Goal: Information Seeking & Learning: Learn about a topic

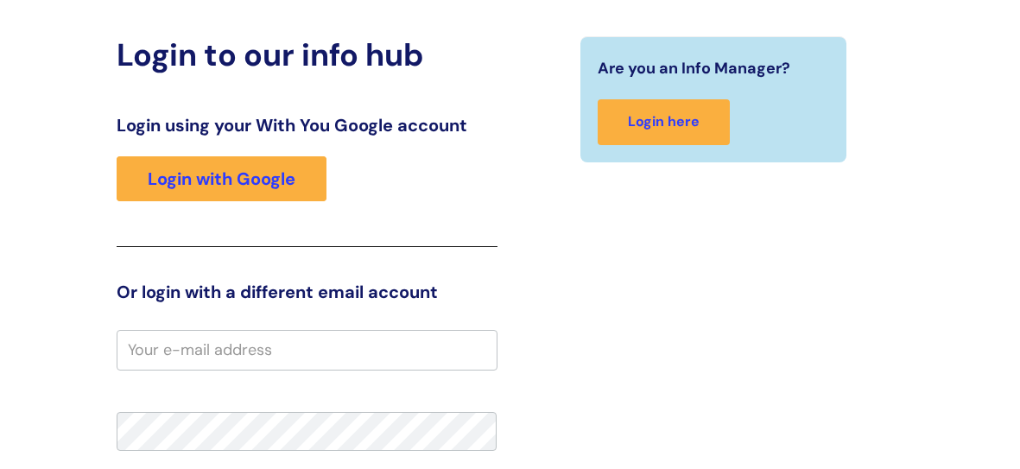
scroll to position [148, 0]
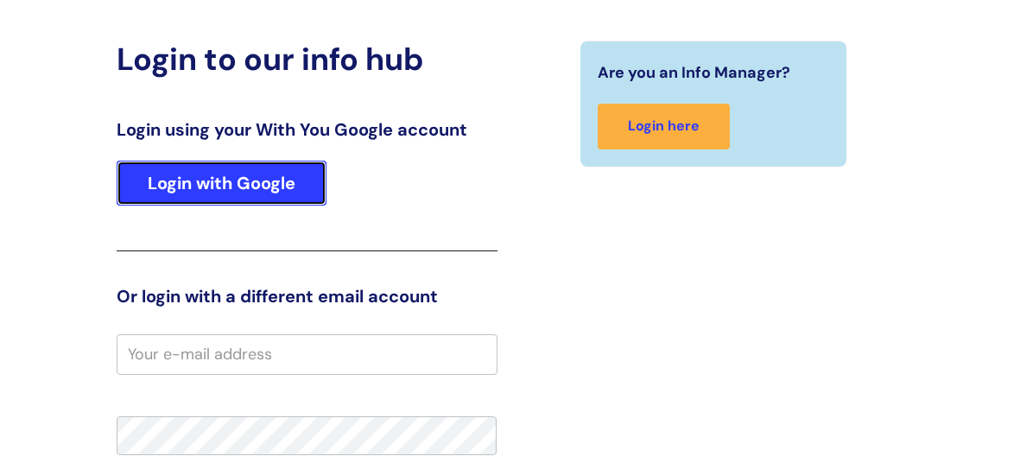
click at [300, 185] on link "Login with Google" at bounding box center [222, 183] width 210 height 45
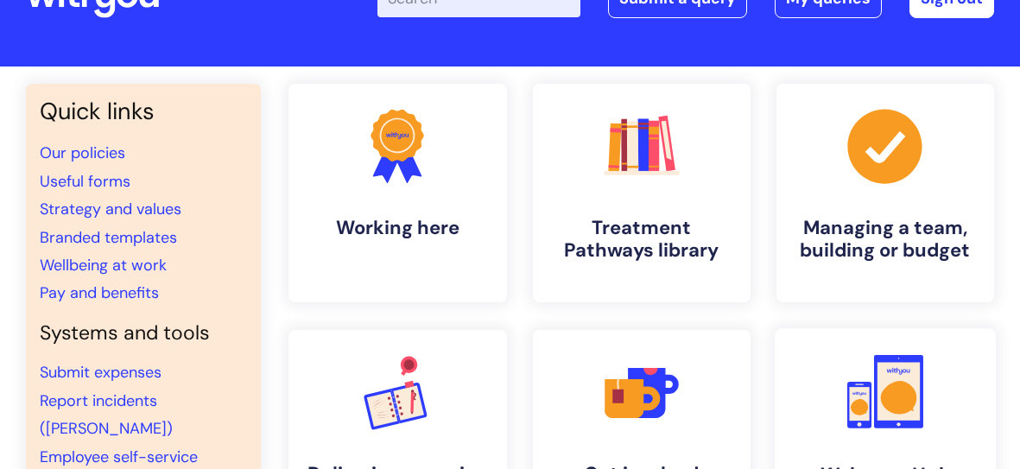
scroll to position [67, 0]
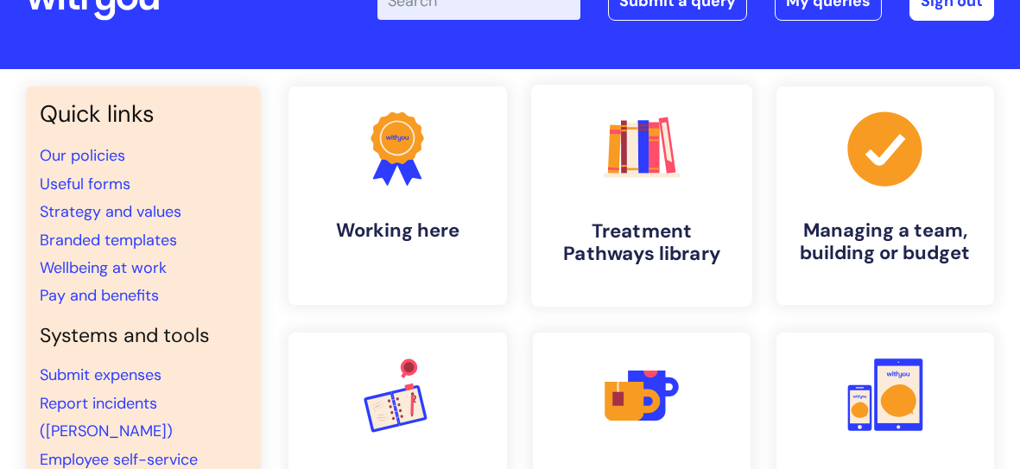
click at [692, 256] on h4 "Treatment Pathways library" at bounding box center [641, 242] width 193 height 47
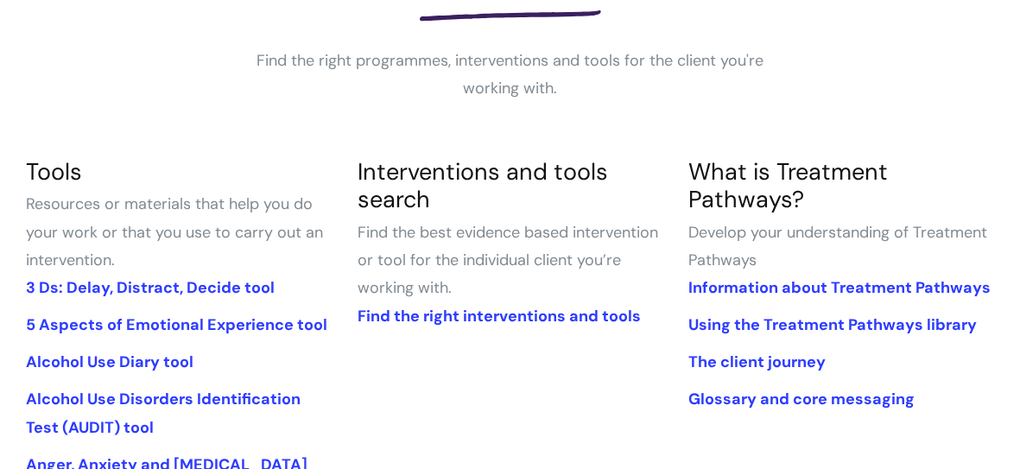
scroll to position [315, 0]
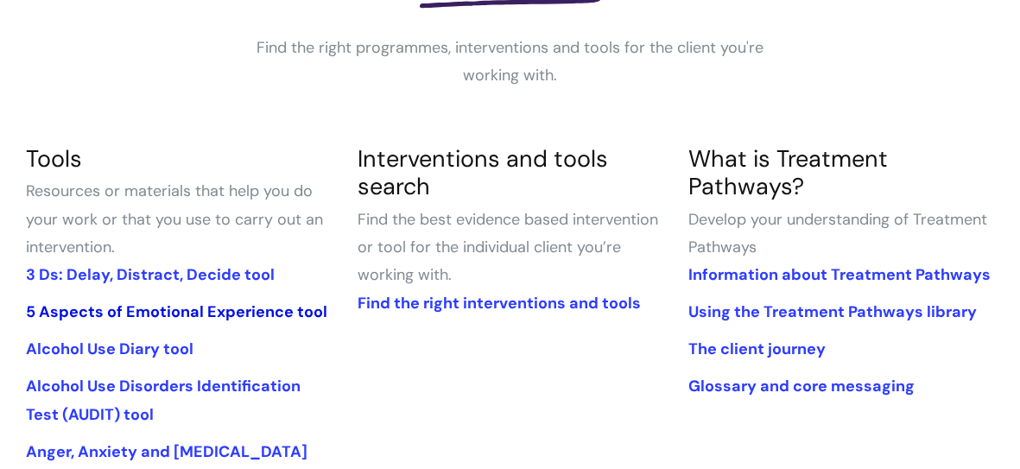
click at [205, 307] on link "5 Aspects of Emotional Experience tool" at bounding box center [176, 311] width 301 height 21
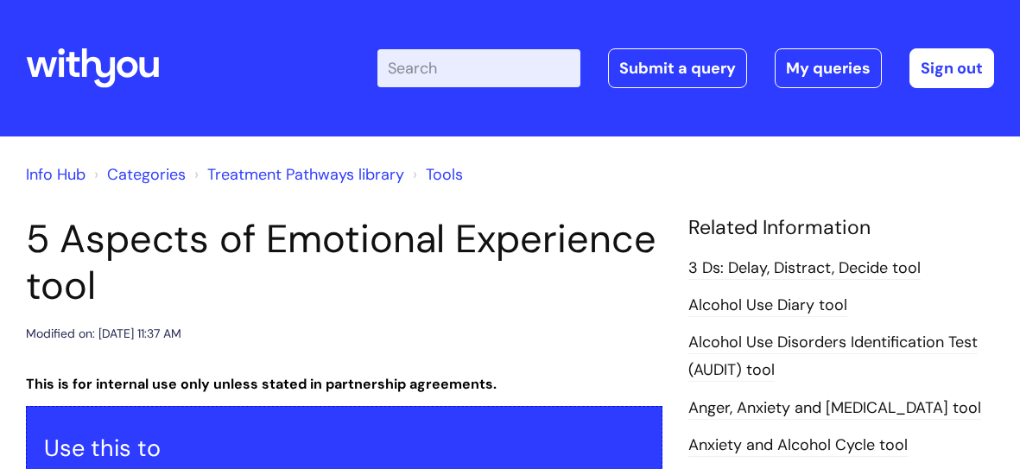
click at [477, 74] on input "Enter your search term here..." at bounding box center [478, 68] width 203 height 38
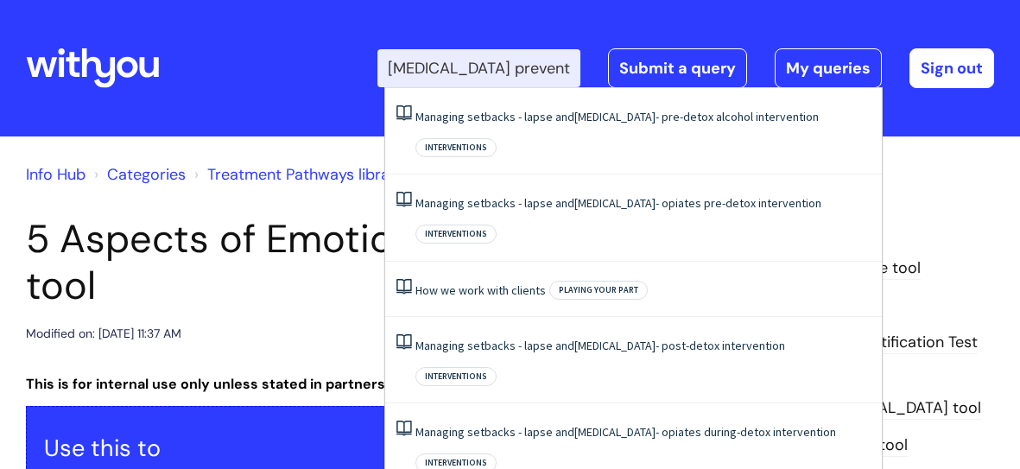
type input "relapse prevention"
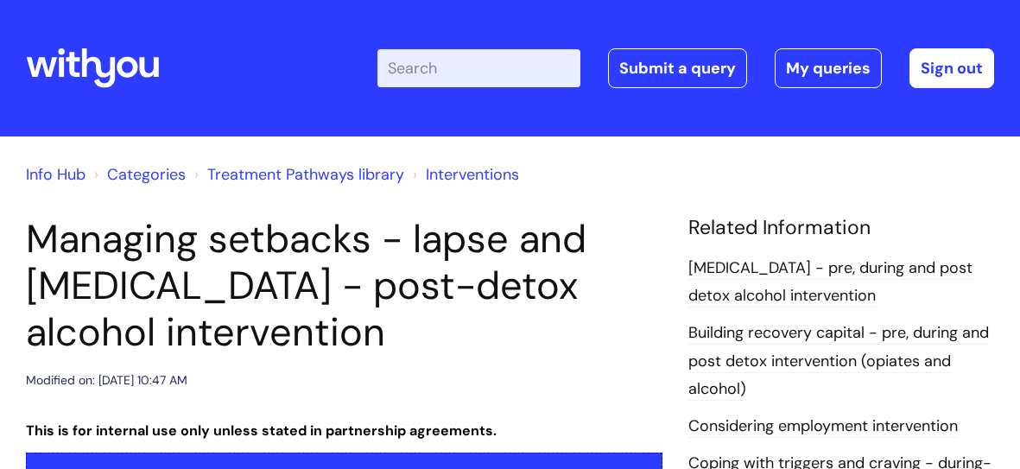
click at [443, 70] on input "Enter your search term here..." at bounding box center [478, 68] width 203 height 38
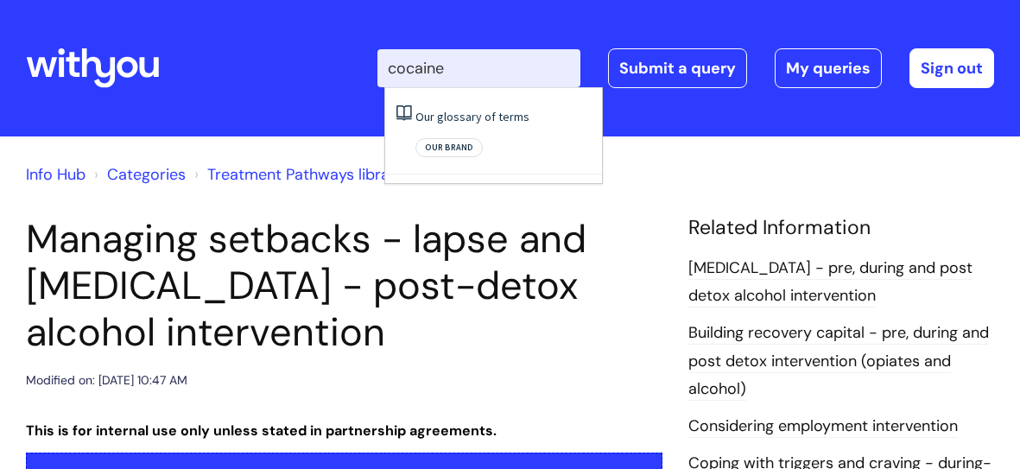
type input "cocaine"
click at [613, 192] on div "Info Hub Categories Treatment Pathways library Interventions" at bounding box center [510, 185] width 968 height 62
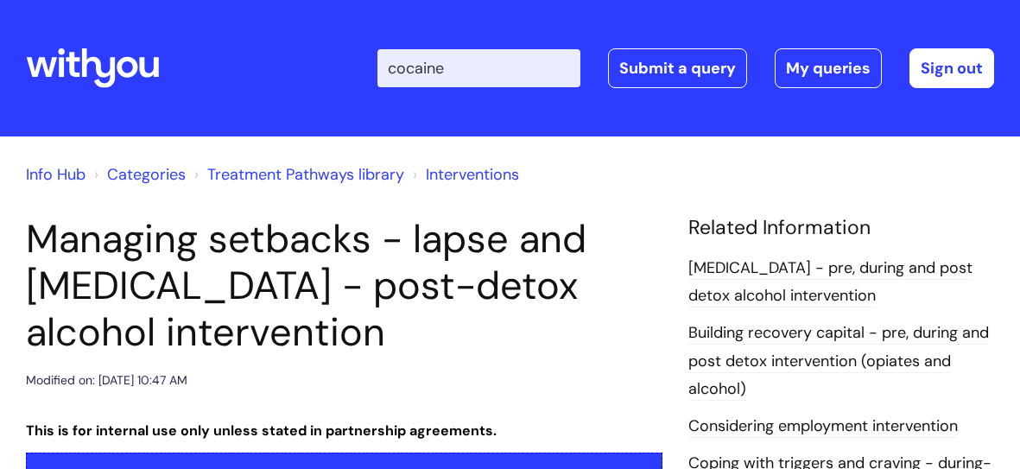
click at [518, 68] on input "cocaine" at bounding box center [478, 68] width 203 height 38
click at [73, 164] on link "Info Hub" at bounding box center [56, 174] width 60 height 21
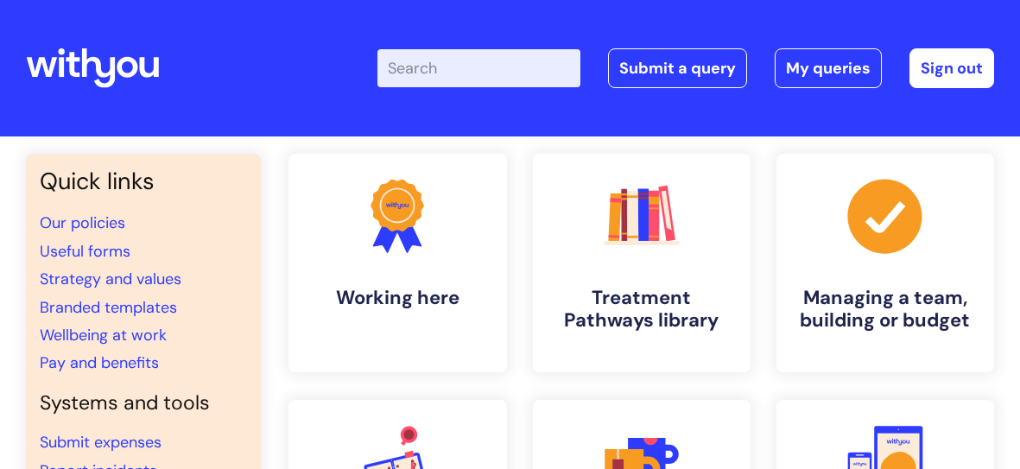
click at [458, 75] on input "Enter your search term here..." at bounding box center [478, 68] width 203 height 38
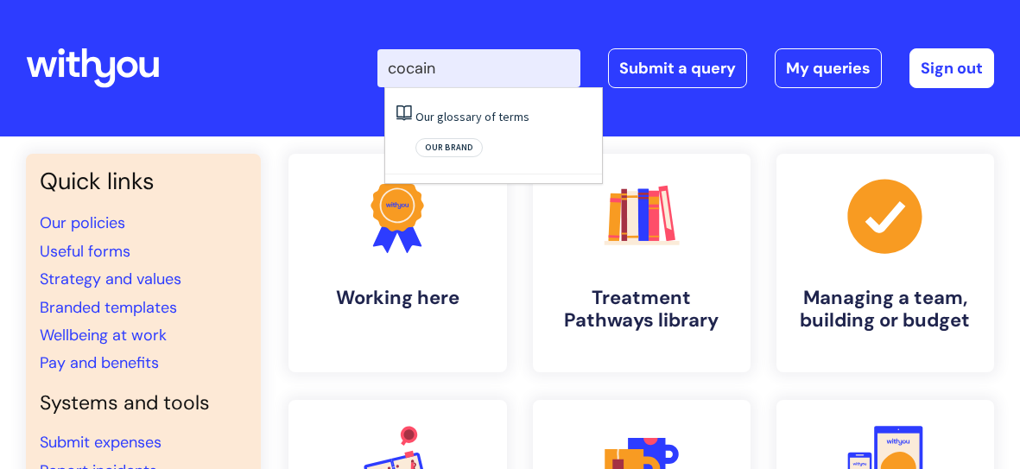
type input "cocaine"
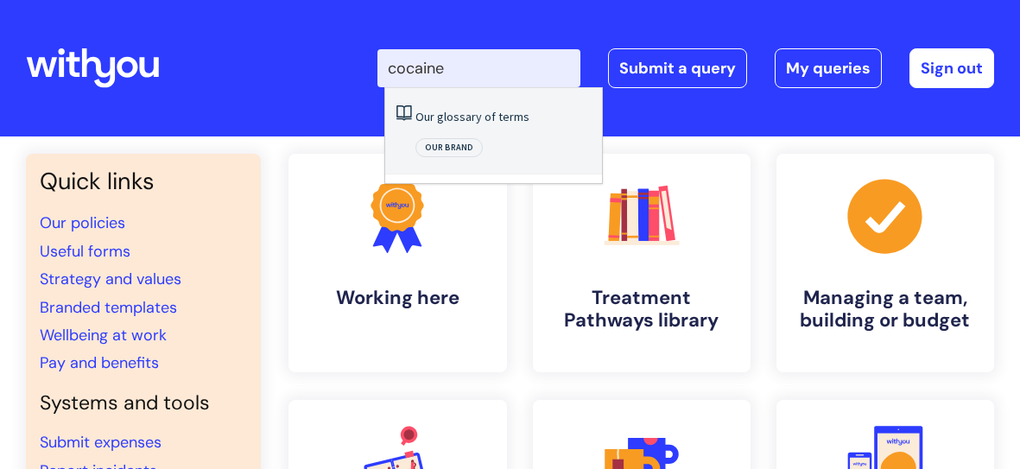
click at [435, 114] on link "Our glossary of terms" at bounding box center [472, 117] width 114 height 16
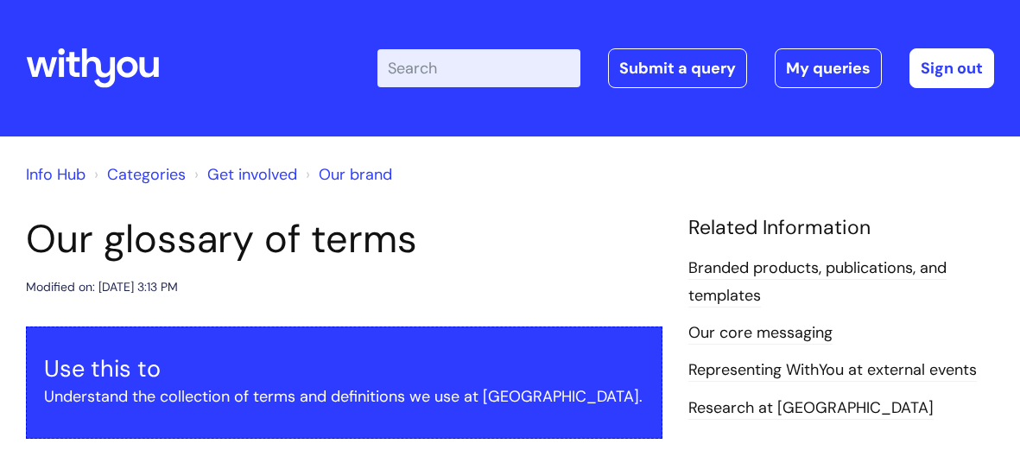
click at [52, 190] on div "Info Hub Categories Get involved Our brand" at bounding box center [510, 185] width 968 height 62
click at [66, 177] on link "Info Hub" at bounding box center [56, 174] width 60 height 21
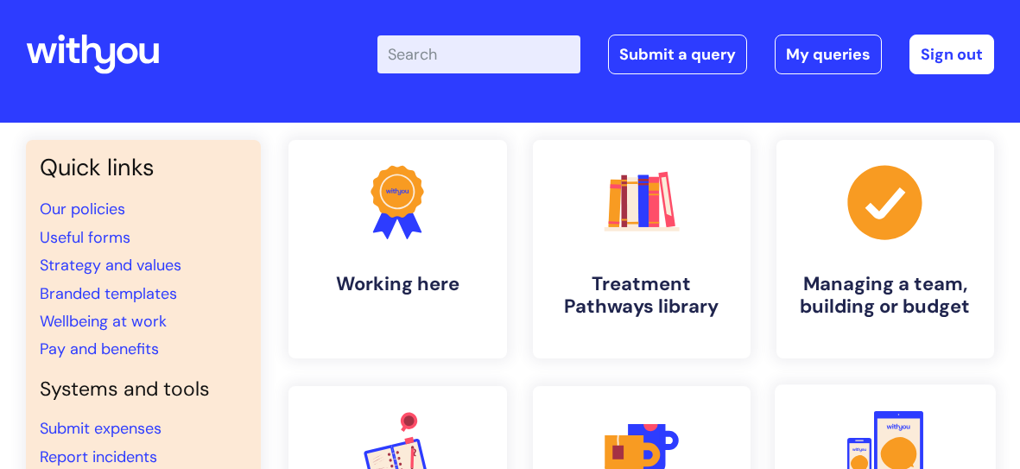
scroll to position [74, 0]
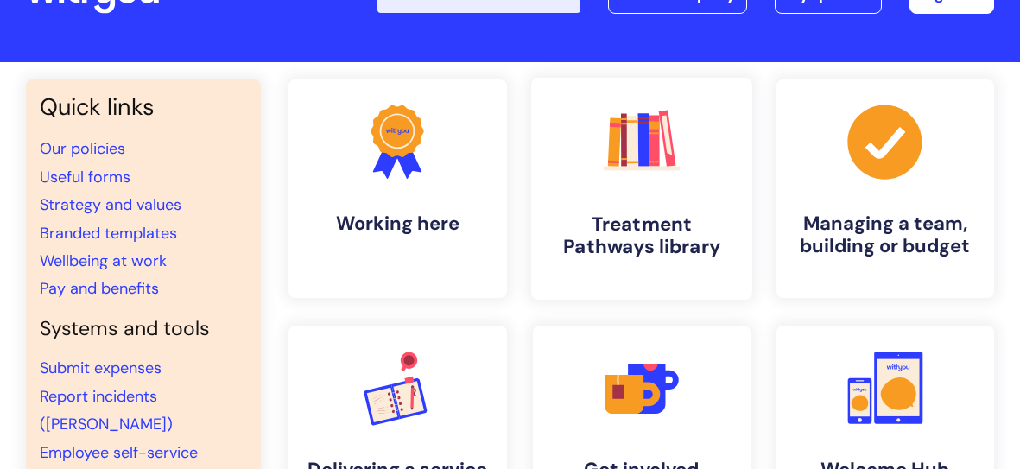
click at [643, 253] on h4 "Treatment Pathways library" at bounding box center [641, 235] width 193 height 47
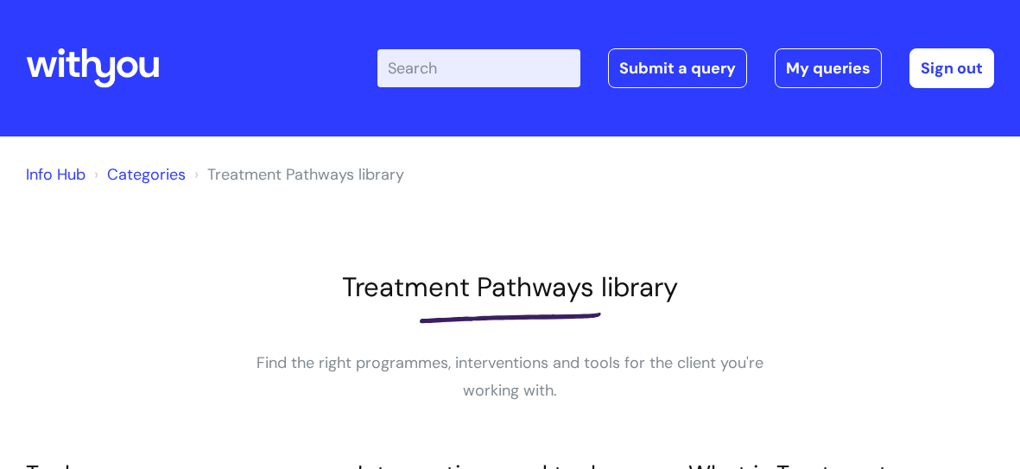
click at [452, 77] on input "Enter your search term here..." at bounding box center [478, 68] width 203 height 38
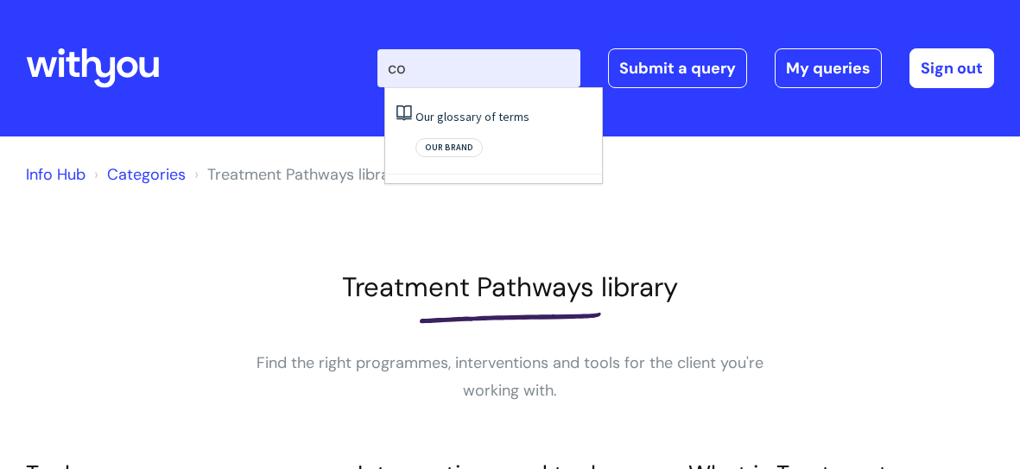
type input "c"
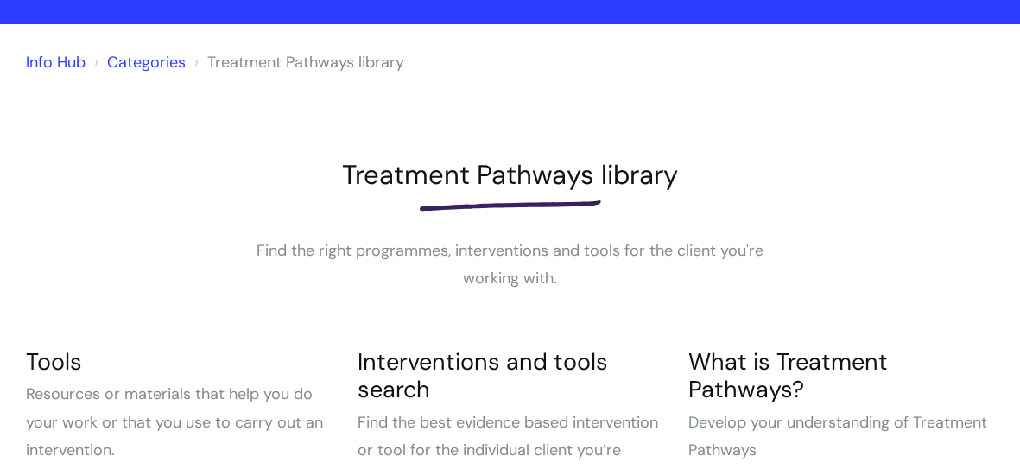
scroll to position [299, 0]
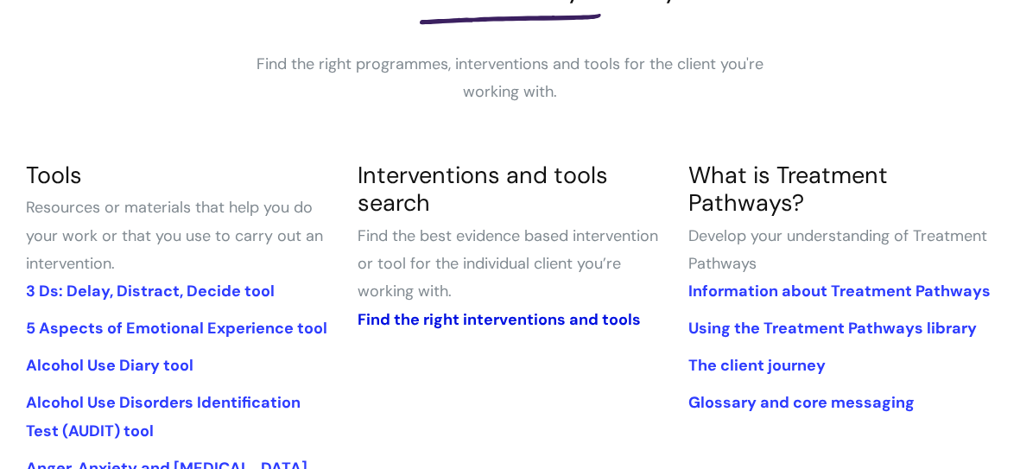
click at [457, 319] on link "Find the right interventions and tools" at bounding box center [498, 319] width 283 height 21
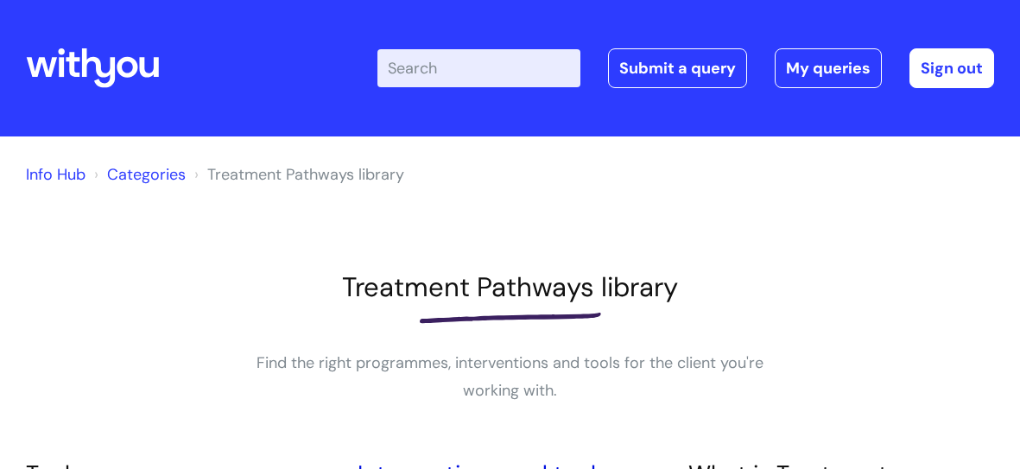
scroll to position [300, 0]
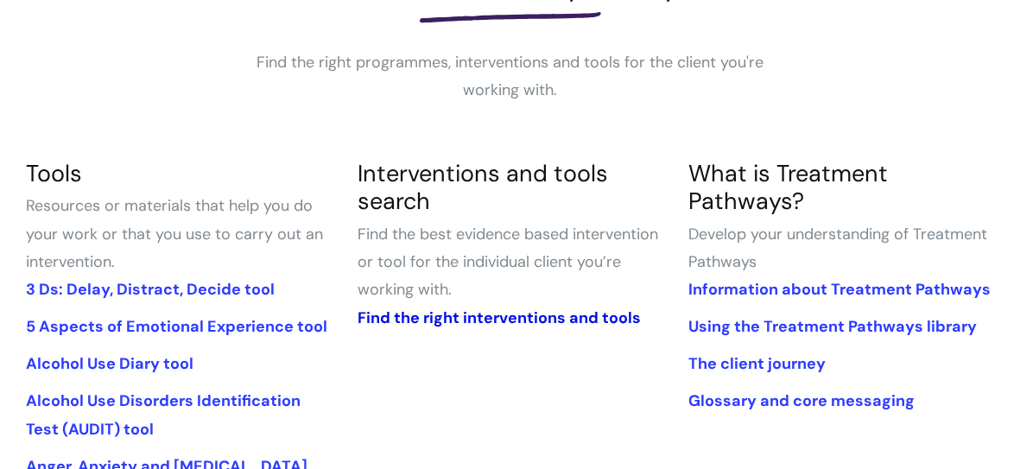
click at [546, 319] on link "Find the right interventions and tools" at bounding box center [498, 317] width 283 height 21
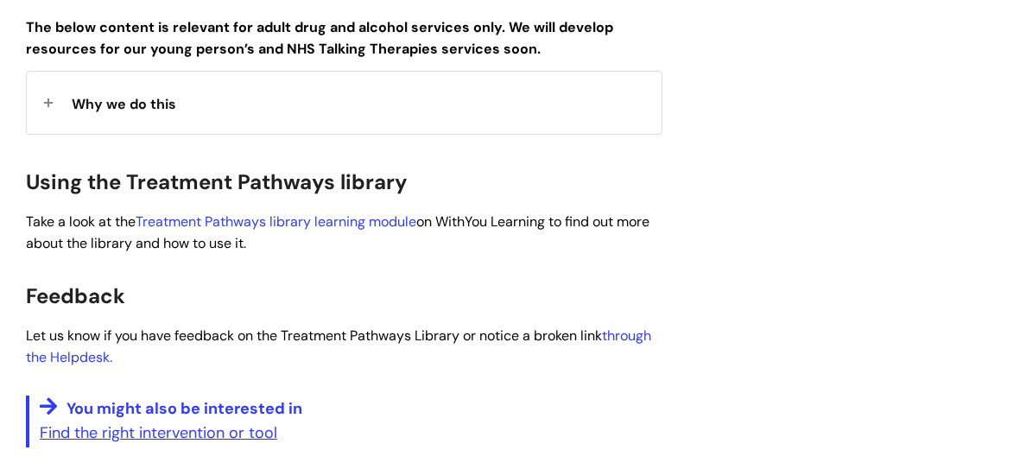
scroll to position [706, 0]
